Goal: Task Accomplishment & Management: Manage account settings

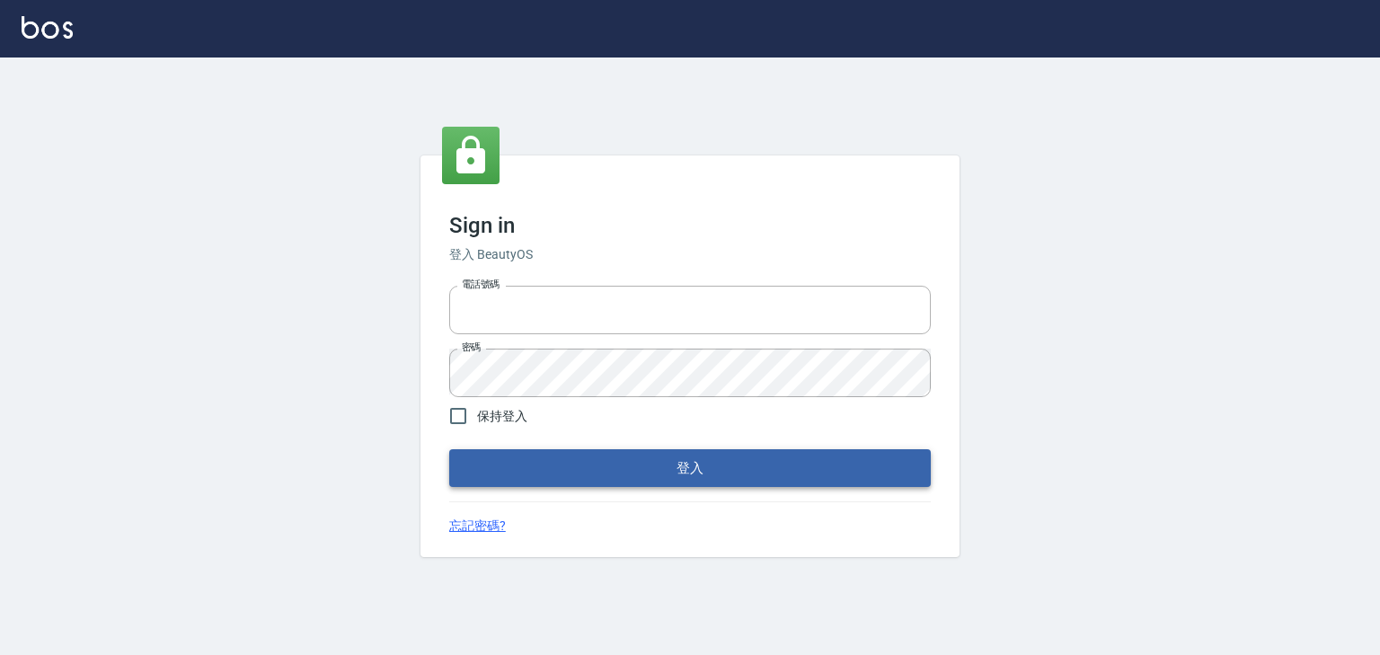
type input "0952331713"
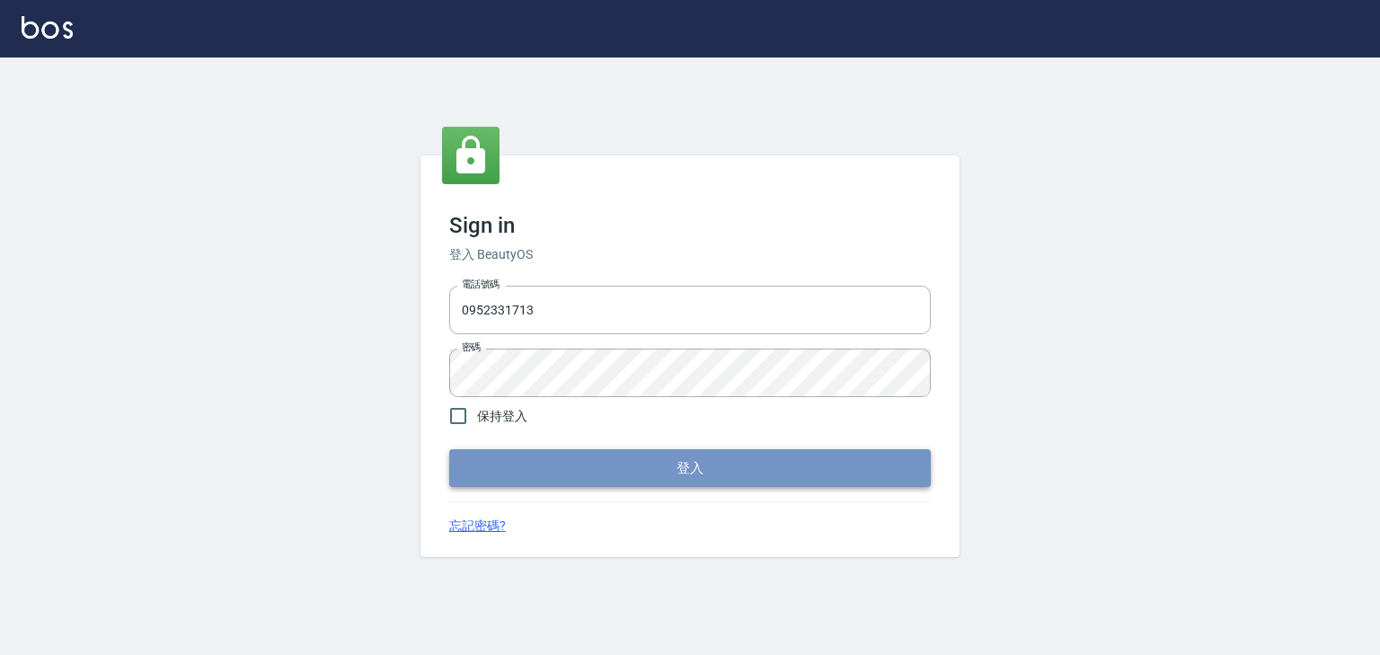
click at [693, 471] on button "登入" at bounding box center [690, 468] width 482 height 38
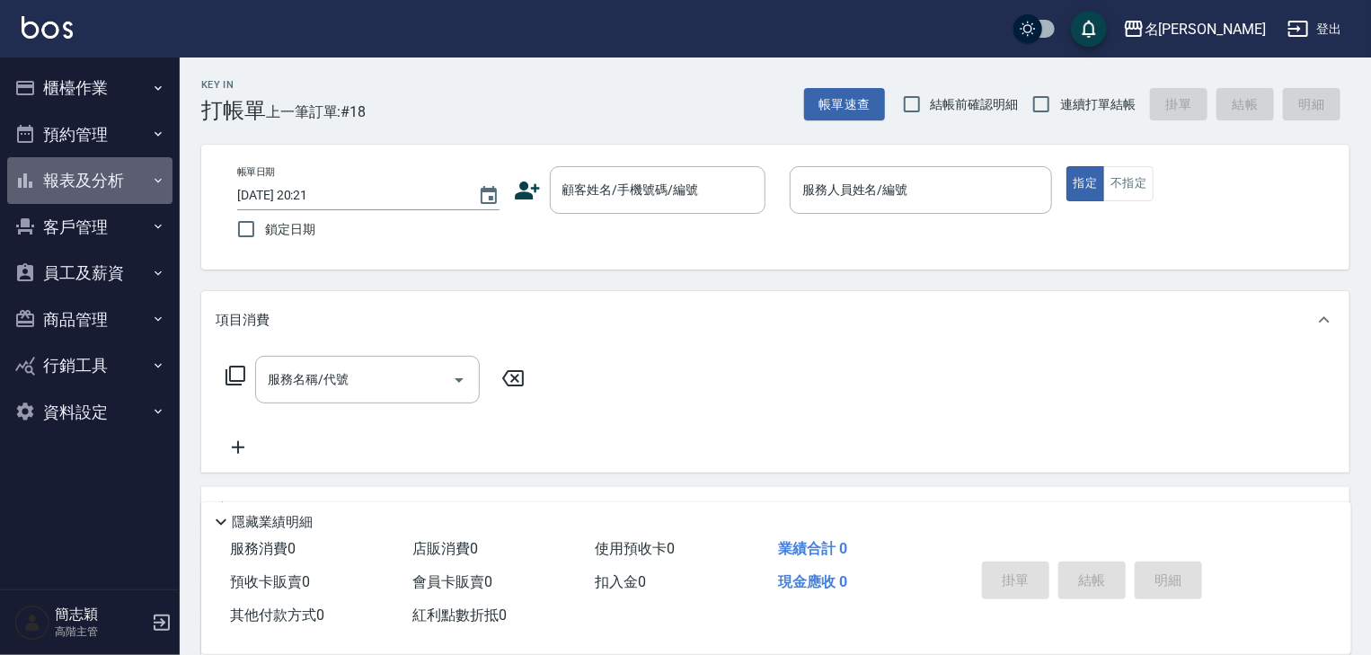
click at [158, 180] on icon "button" at bounding box center [158, 180] width 14 height 14
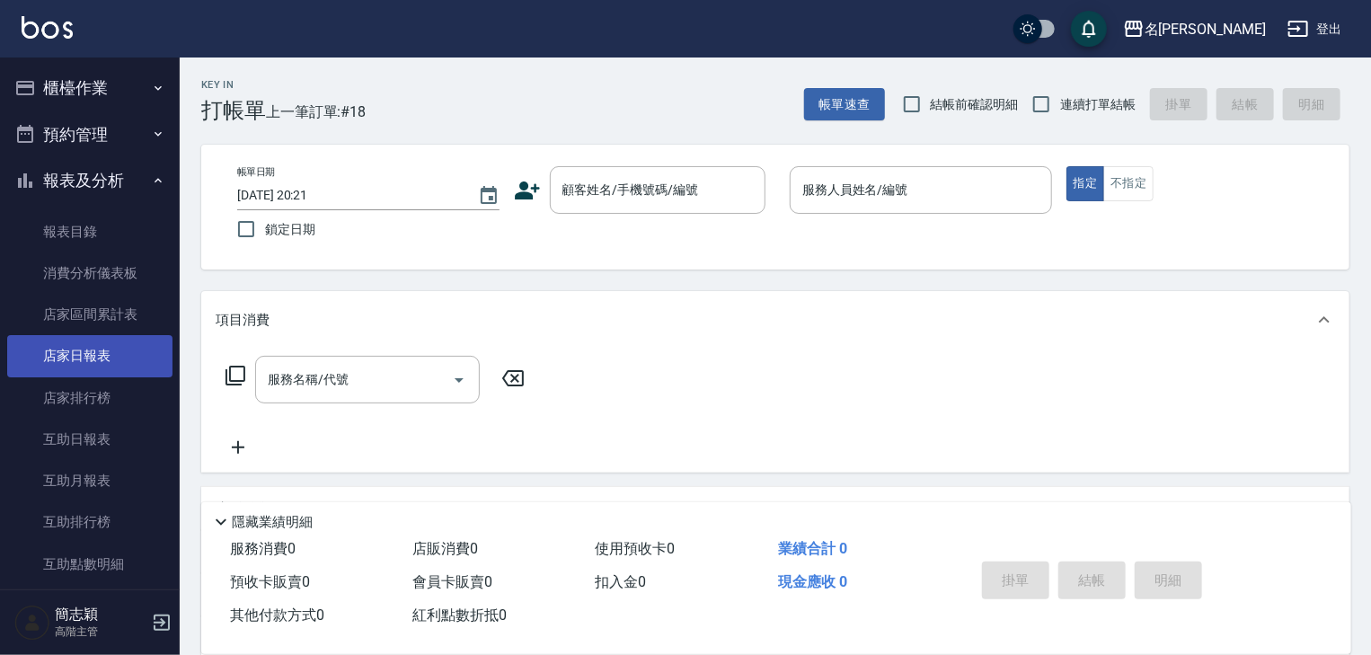
click at [98, 351] on link "店家日報表" at bounding box center [89, 355] width 165 height 41
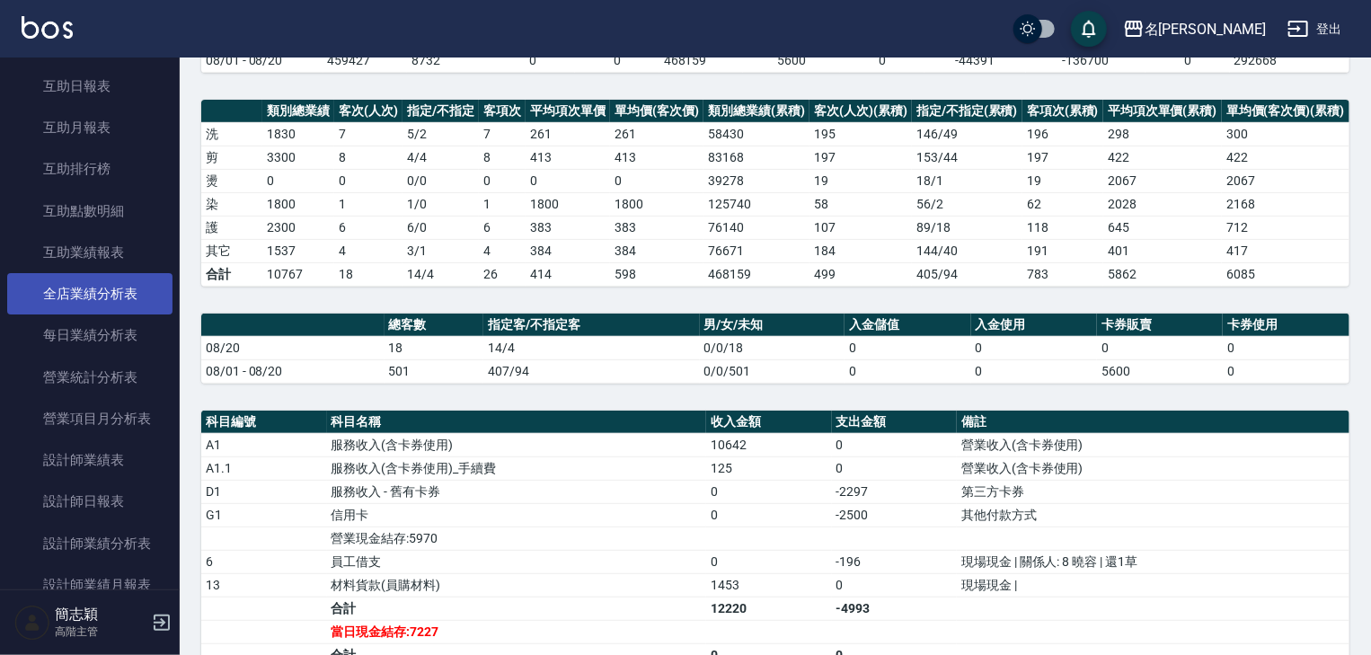
scroll to position [359, 0]
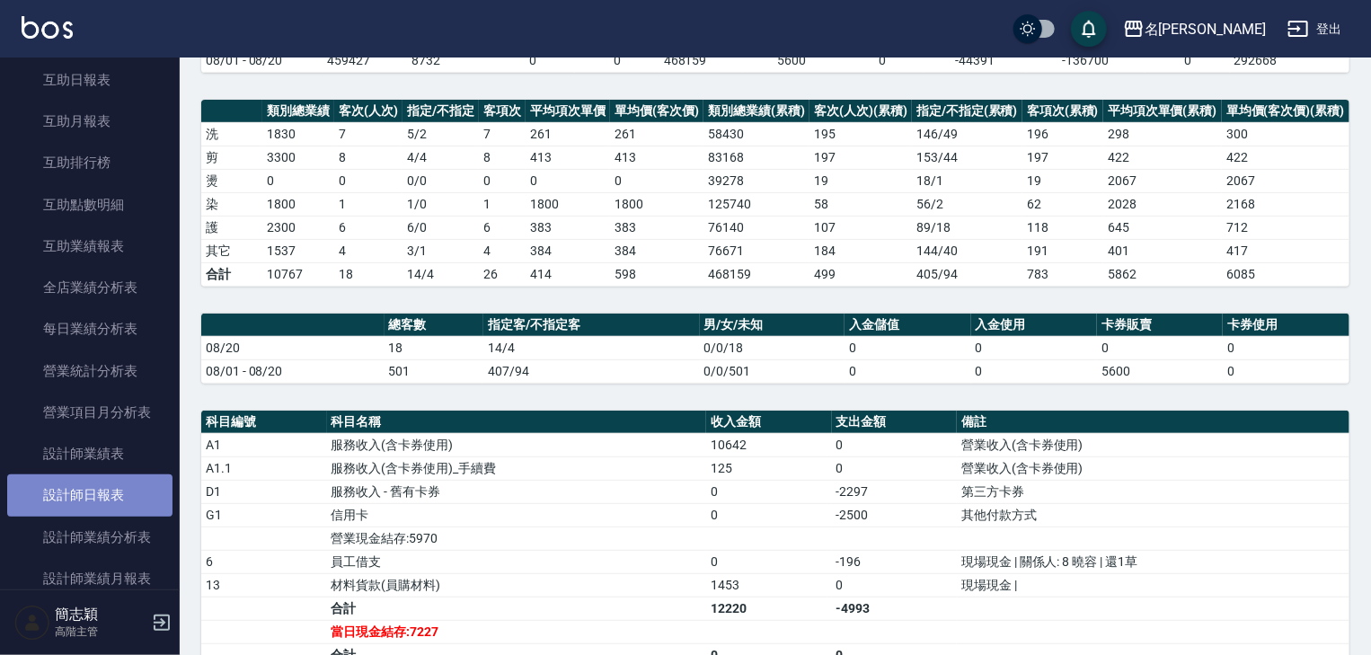
click at [90, 492] on link "設計師日報表" at bounding box center [89, 494] width 165 height 41
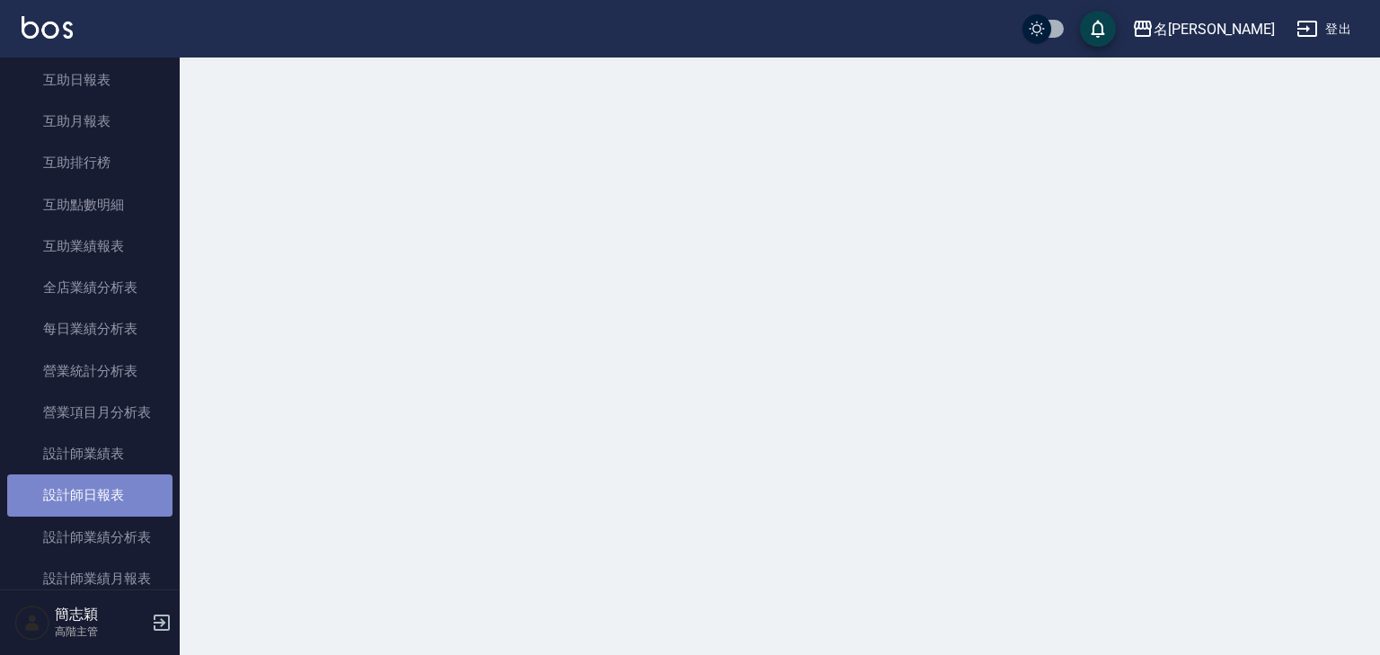
click at [90, 490] on link "設計師日報表" at bounding box center [89, 494] width 165 height 41
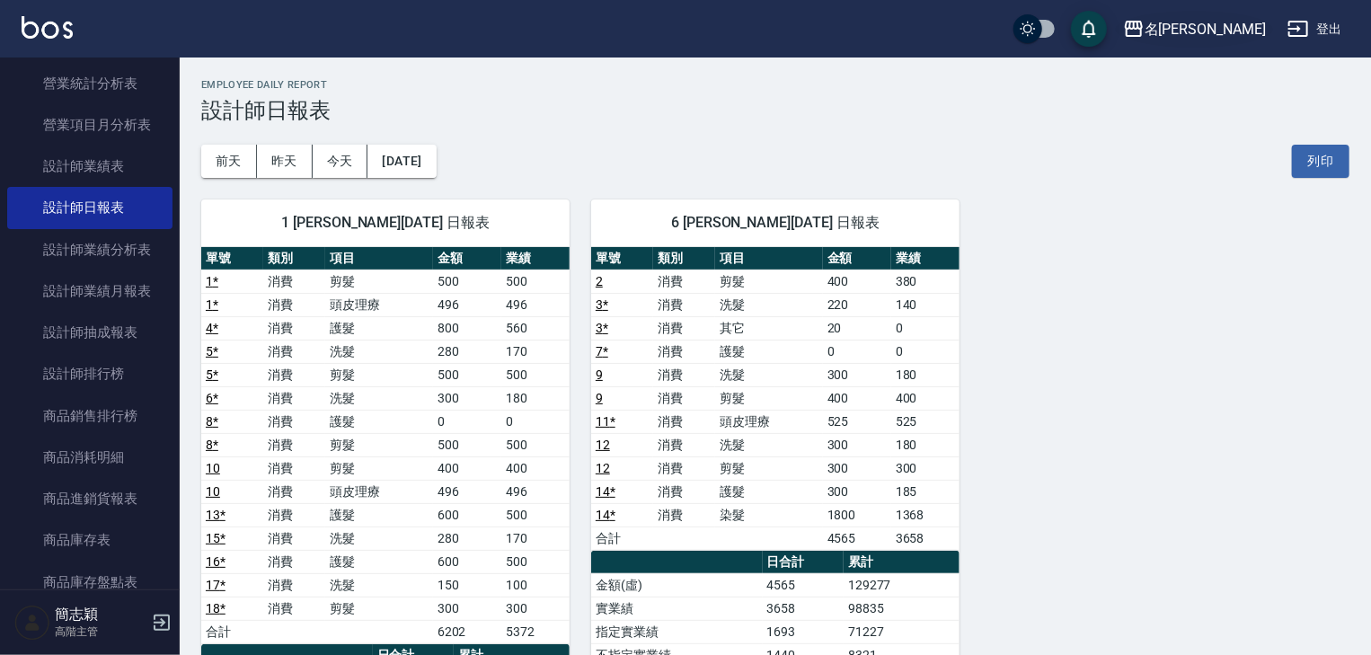
click at [1145, 30] on icon "button" at bounding box center [1134, 29] width 22 height 22
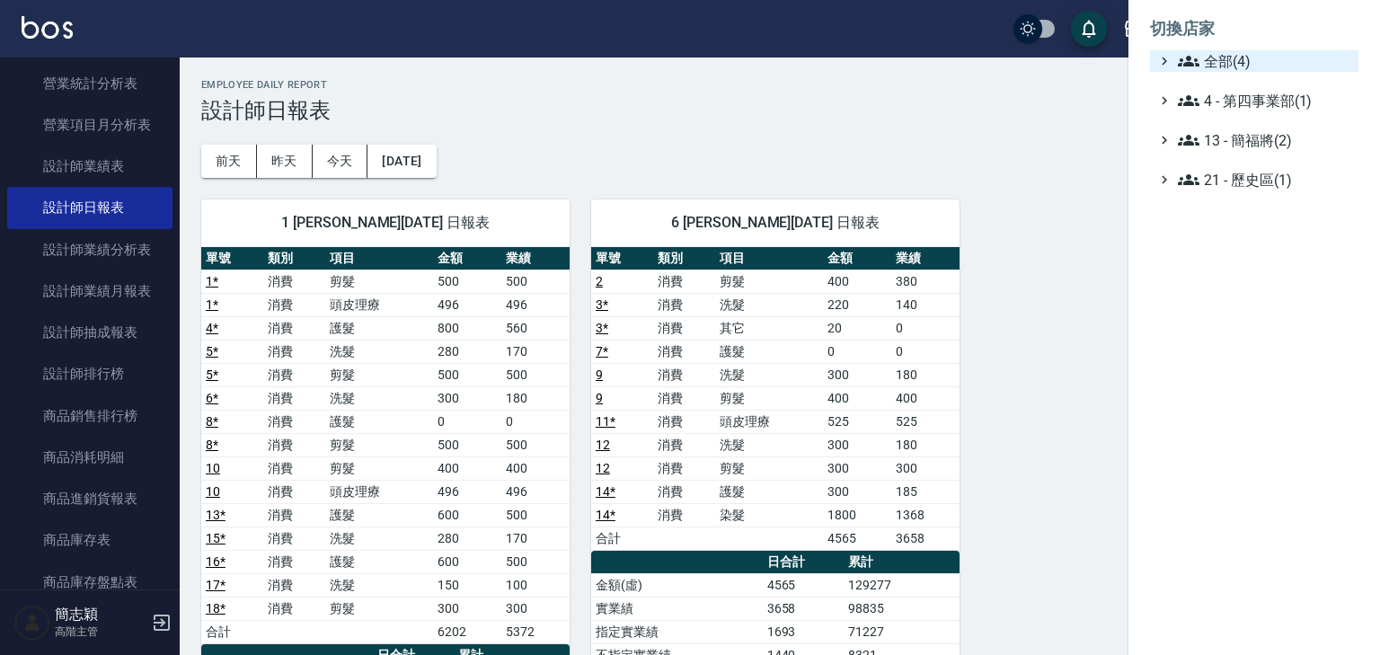
click at [1175, 55] on div "全部(4)" at bounding box center [1262, 61] width 177 height 22
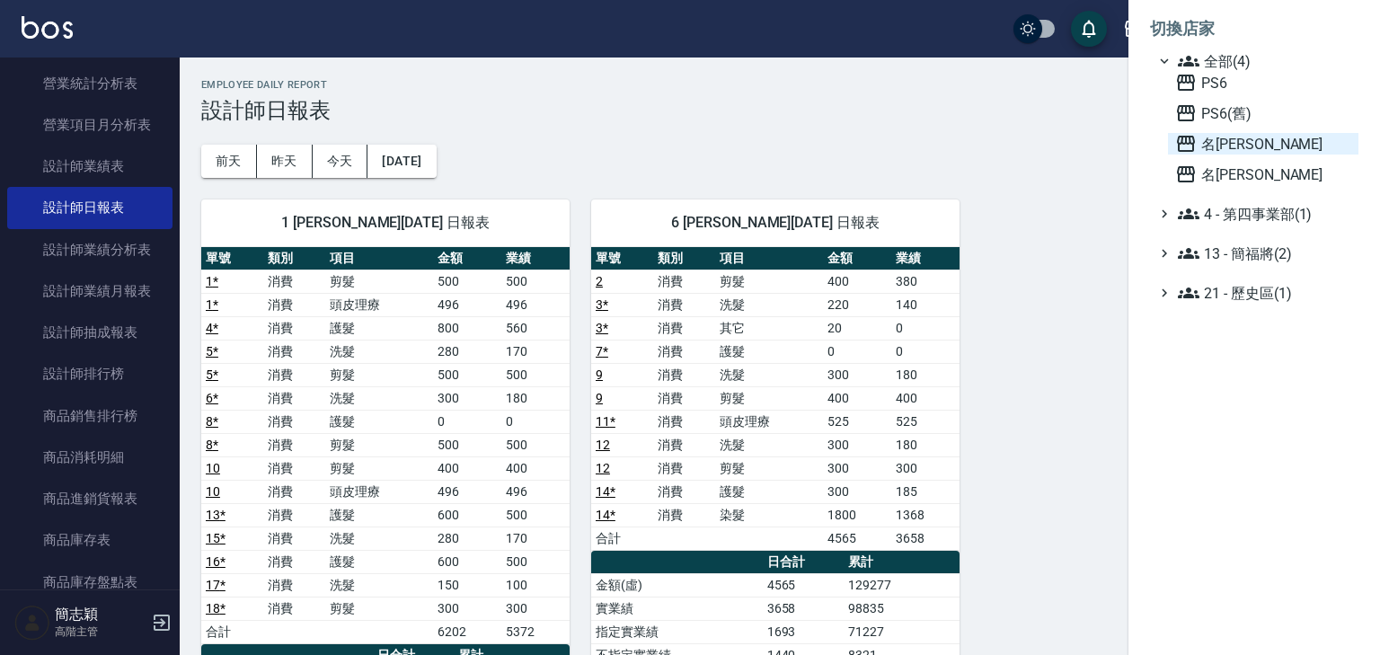
click at [1183, 144] on icon at bounding box center [1186, 144] width 18 height 16
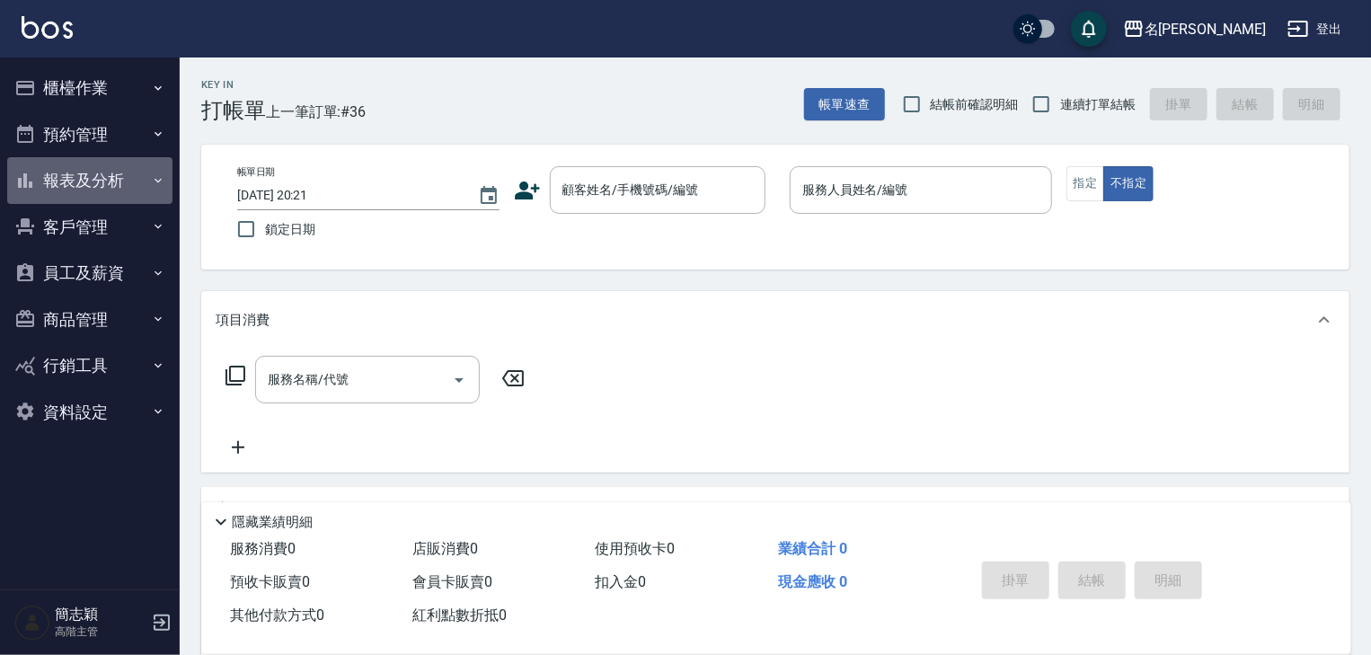
click at [155, 179] on icon "button" at bounding box center [158, 180] width 7 height 4
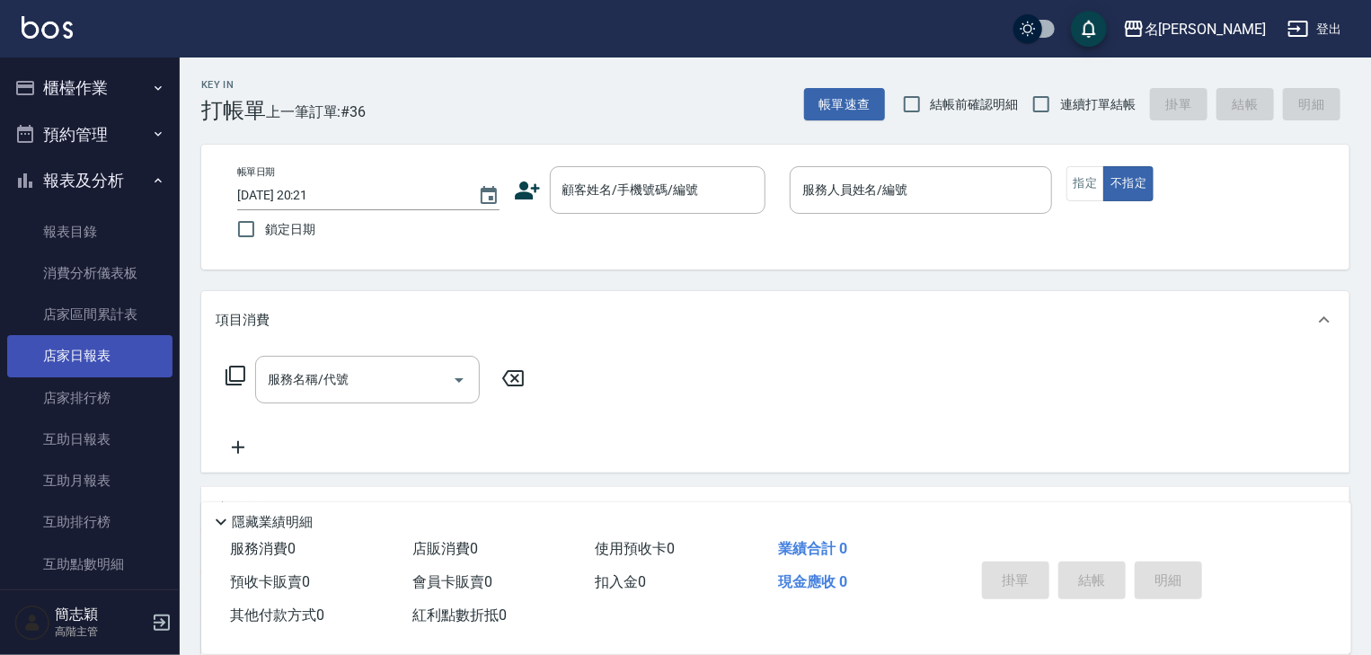
click at [89, 354] on link "店家日報表" at bounding box center [89, 355] width 165 height 41
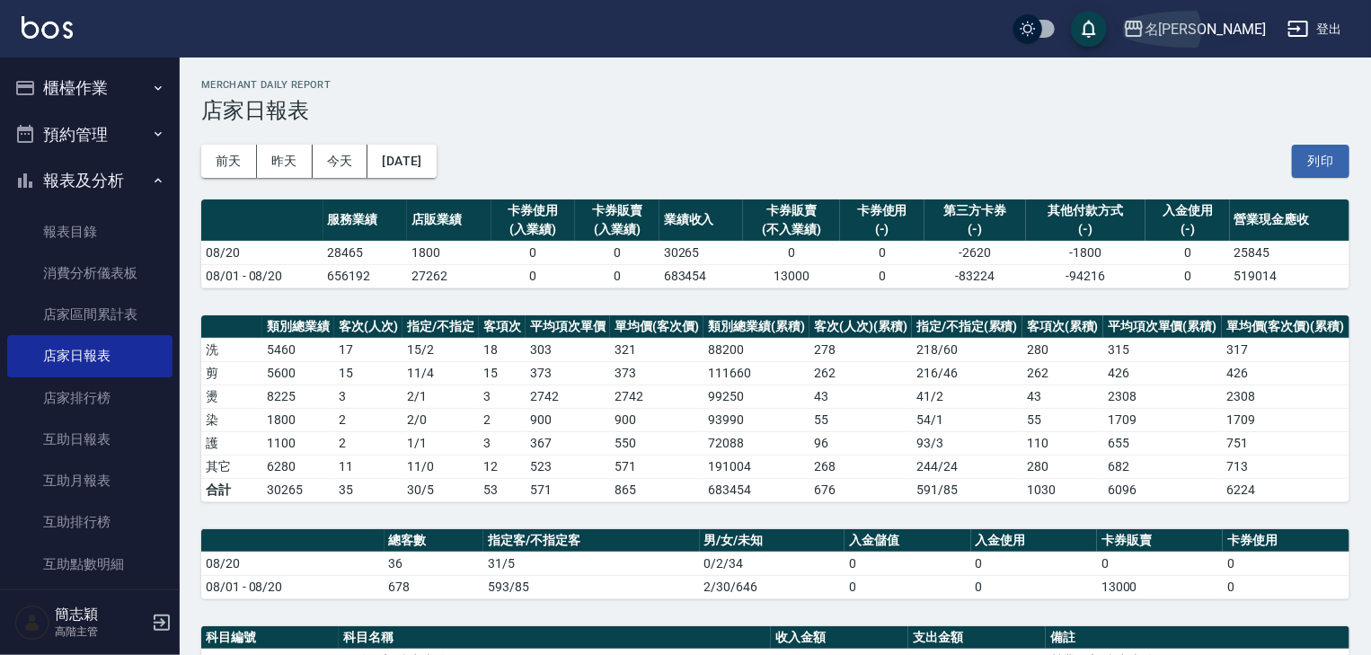
click at [1184, 22] on button "名留中和" at bounding box center [1194, 29] width 157 height 37
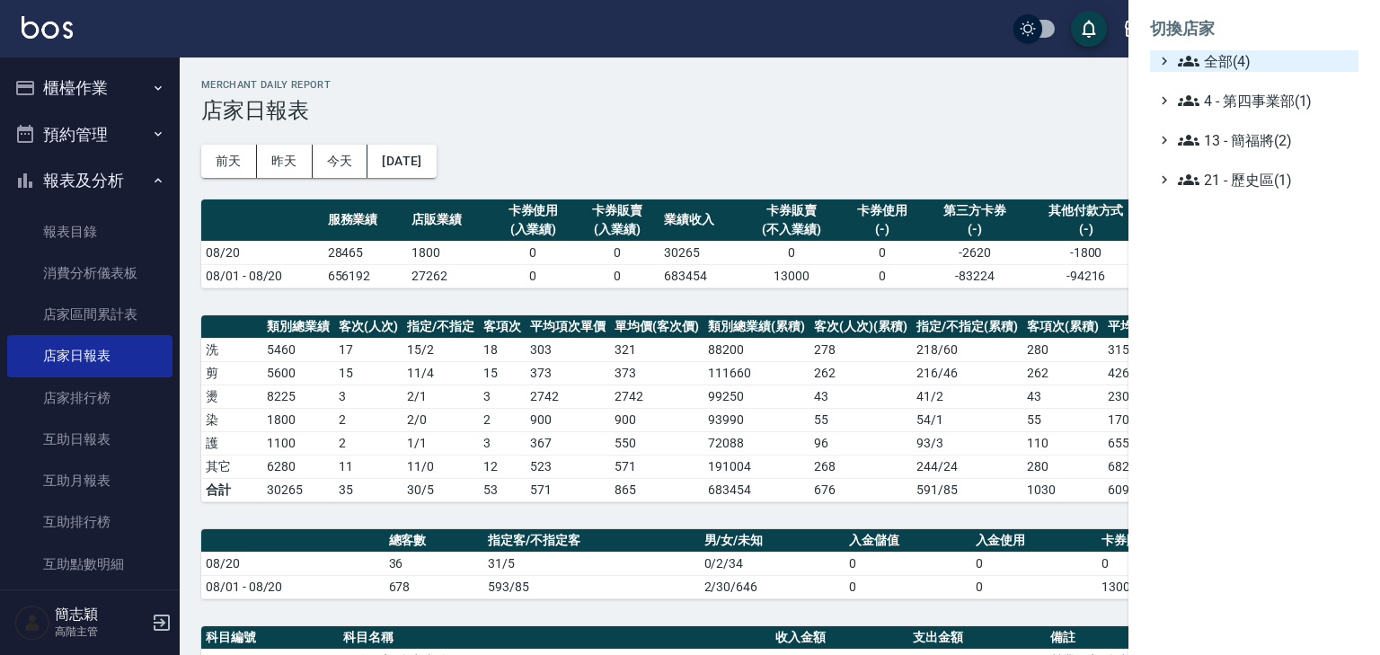
click at [1179, 58] on icon at bounding box center [1189, 61] width 22 height 22
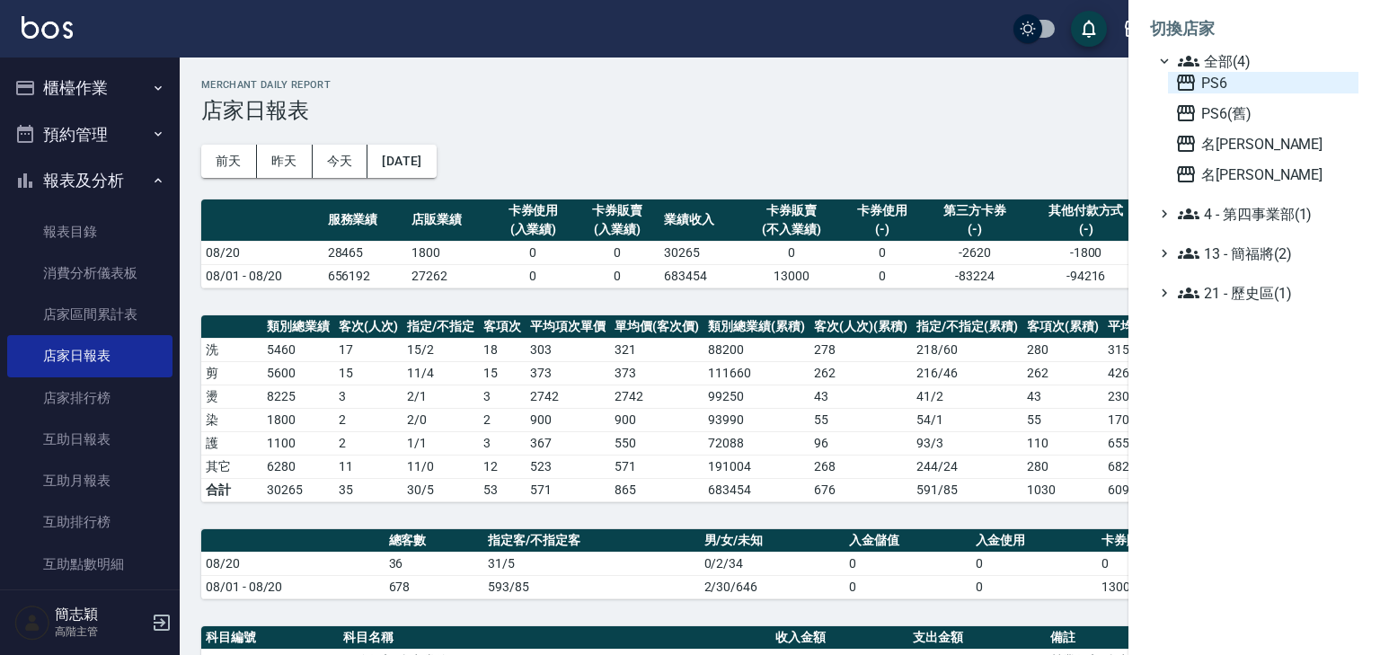
click at [1182, 82] on icon at bounding box center [1186, 83] width 18 height 16
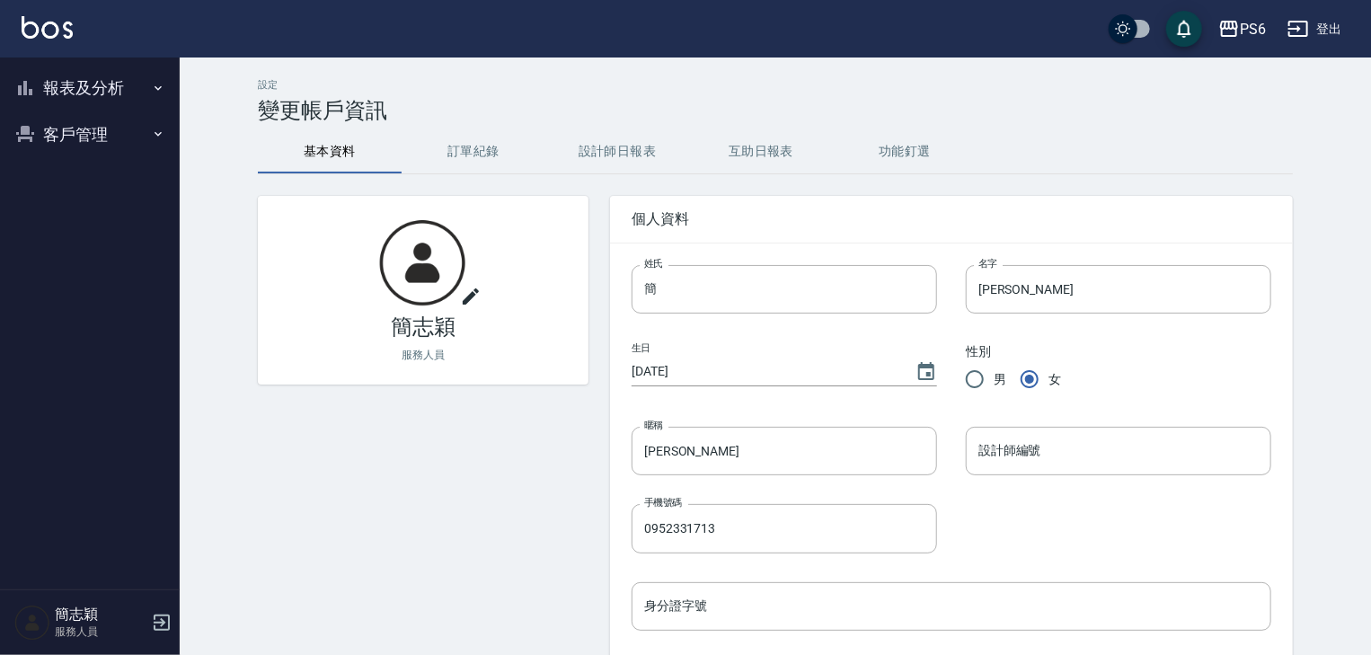
click at [157, 88] on icon "button" at bounding box center [158, 87] width 7 height 4
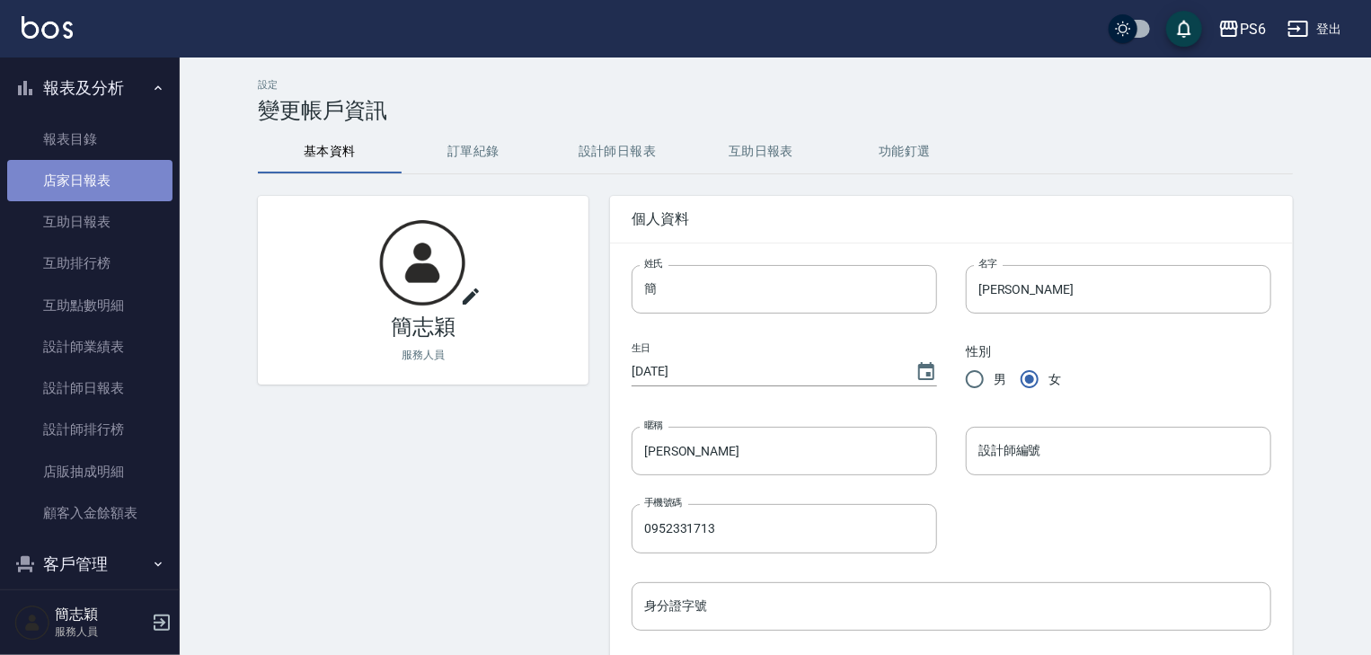
click at [93, 181] on link "店家日報表" at bounding box center [89, 180] width 165 height 41
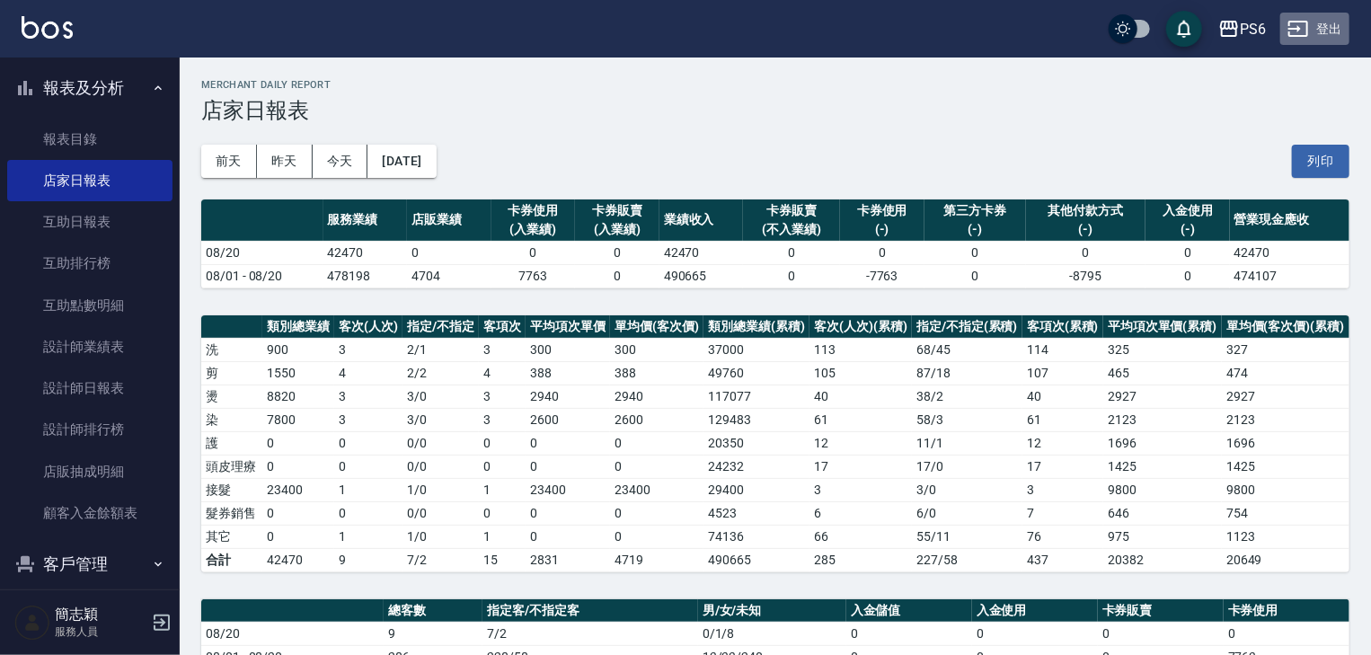
click at [1332, 25] on button "登出" at bounding box center [1314, 29] width 69 height 33
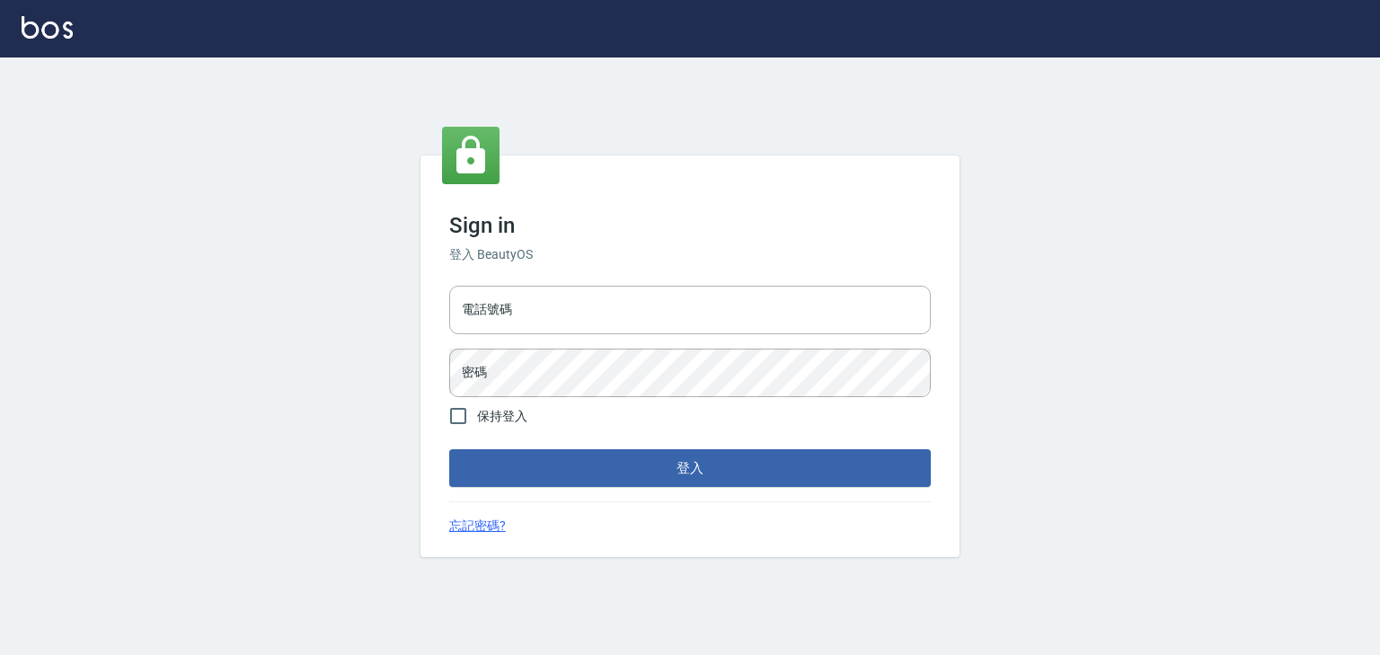
type input "0952331713"
